Goal: Task Accomplishment & Management: Complete application form

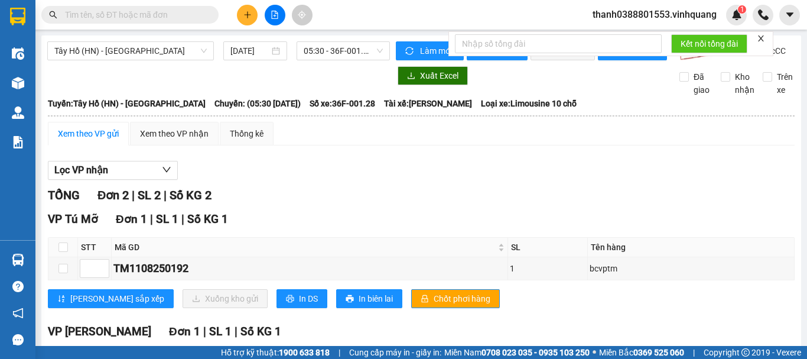
click at [240, 20] on button at bounding box center [247, 15] width 21 height 21
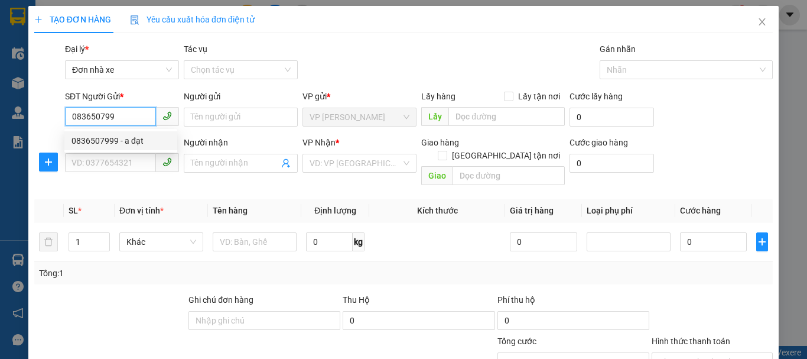
click at [111, 146] on div "0836507999 - a đạt" at bounding box center [121, 140] width 99 height 13
type input "0836507999"
type input "a đạt"
type input "0849006789"
type input "hùng"
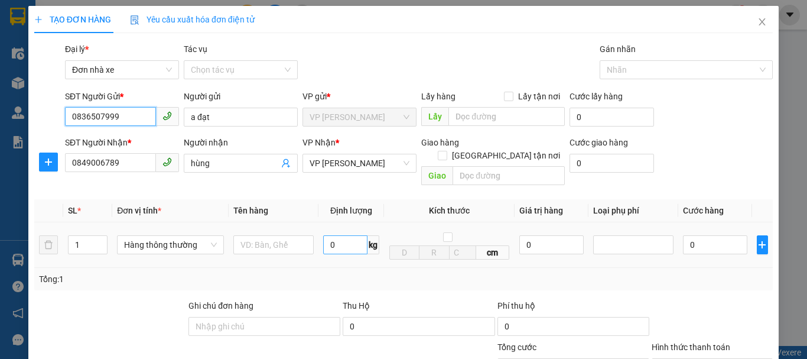
type input "0836507999"
click at [336, 235] on input "0" at bounding box center [345, 244] width 44 height 19
type input "5"
click at [259, 233] on div at bounding box center [273, 245] width 80 height 24
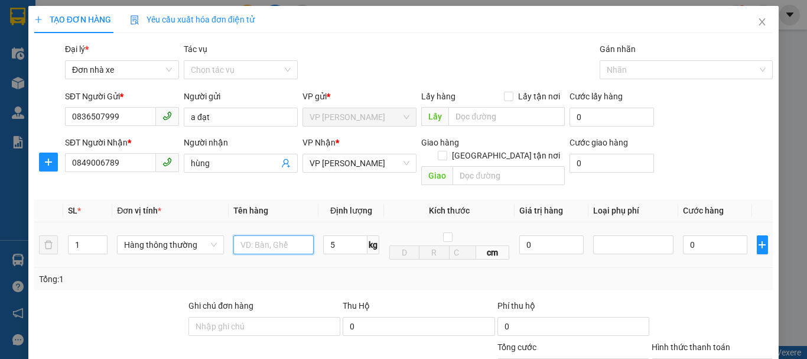
click at [262, 235] on input "text" at bounding box center [273, 244] width 80 height 19
type input "30.000"
type input "hộp ct bọc xám"
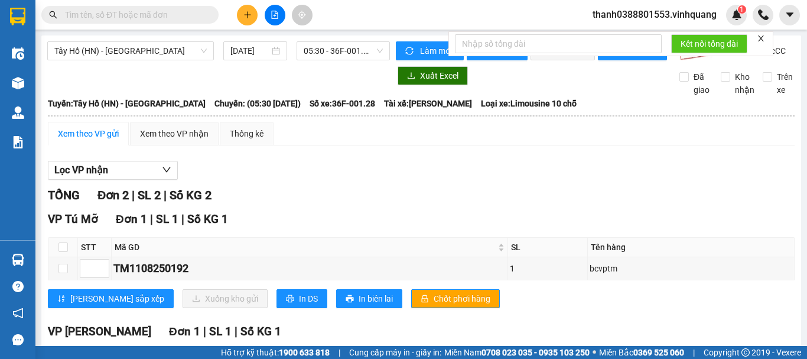
click at [244, 17] on icon "plus" at bounding box center [247, 15] width 8 height 8
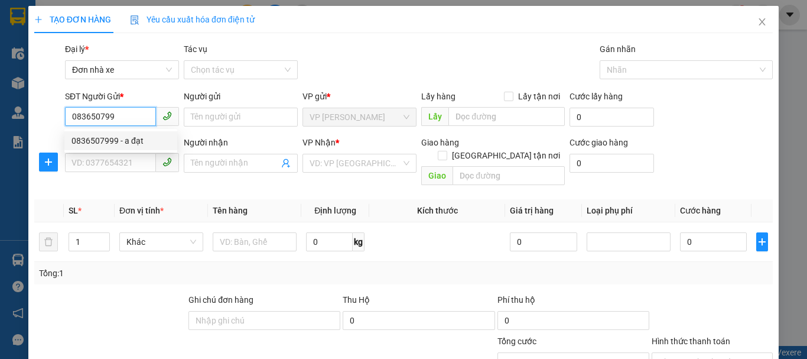
click at [118, 143] on div "0836507999 - a đạt" at bounding box center [121, 140] width 99 height 13
type input "0836507999"
type input "a đạt"
type input "0849006789"
type input "hùng"
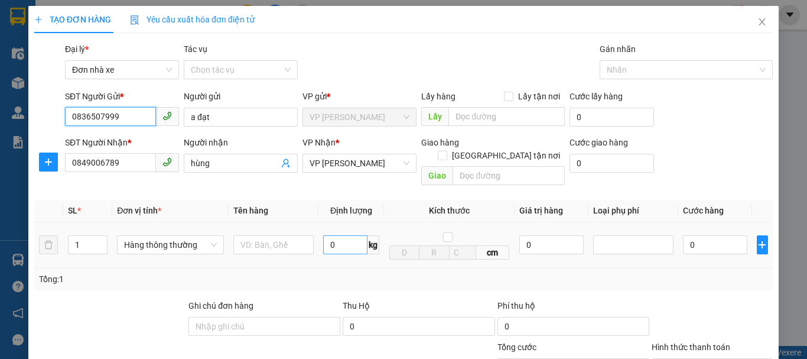
type input "0836507999"
type input "5"
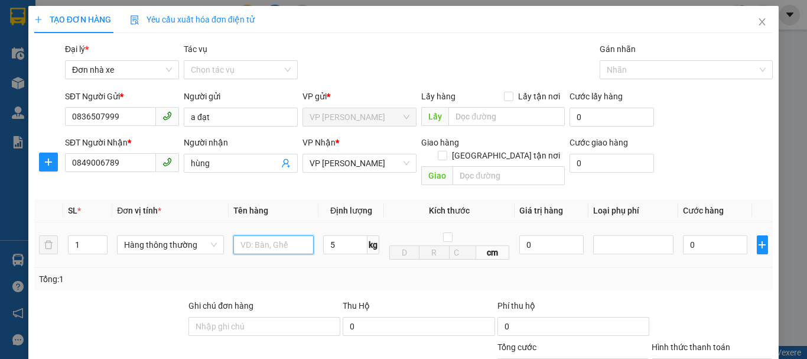
click at [273, 235] on input "text" at bounding box center [273, 244] width 80 height 19
type input "30.000"
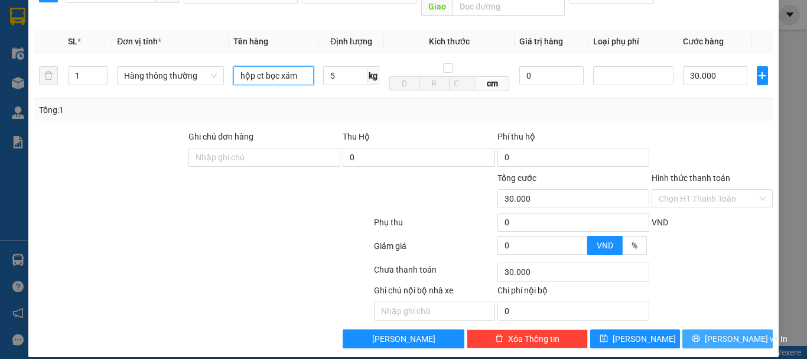
type input "hộp ct bọc xám"
click at [723, 332] on span "[PERSON_NAME] và In" at bounding box center [746, 338] width 83 height 13
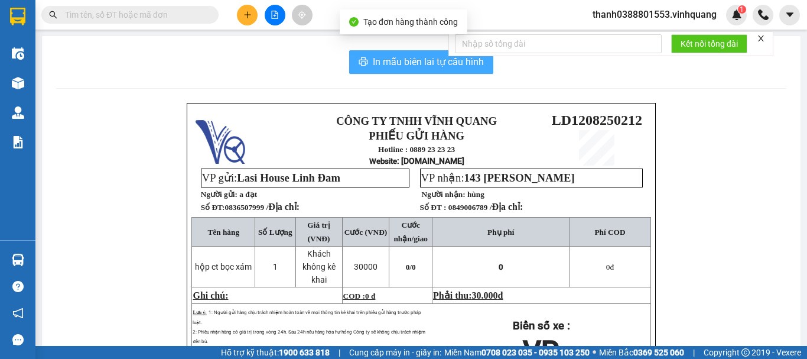
click at [405, 69] on span "In mẫu biên lai tự cấu hình" at bounding box center [428, 61] width 111 height 15
